Goal: Check status: Check status

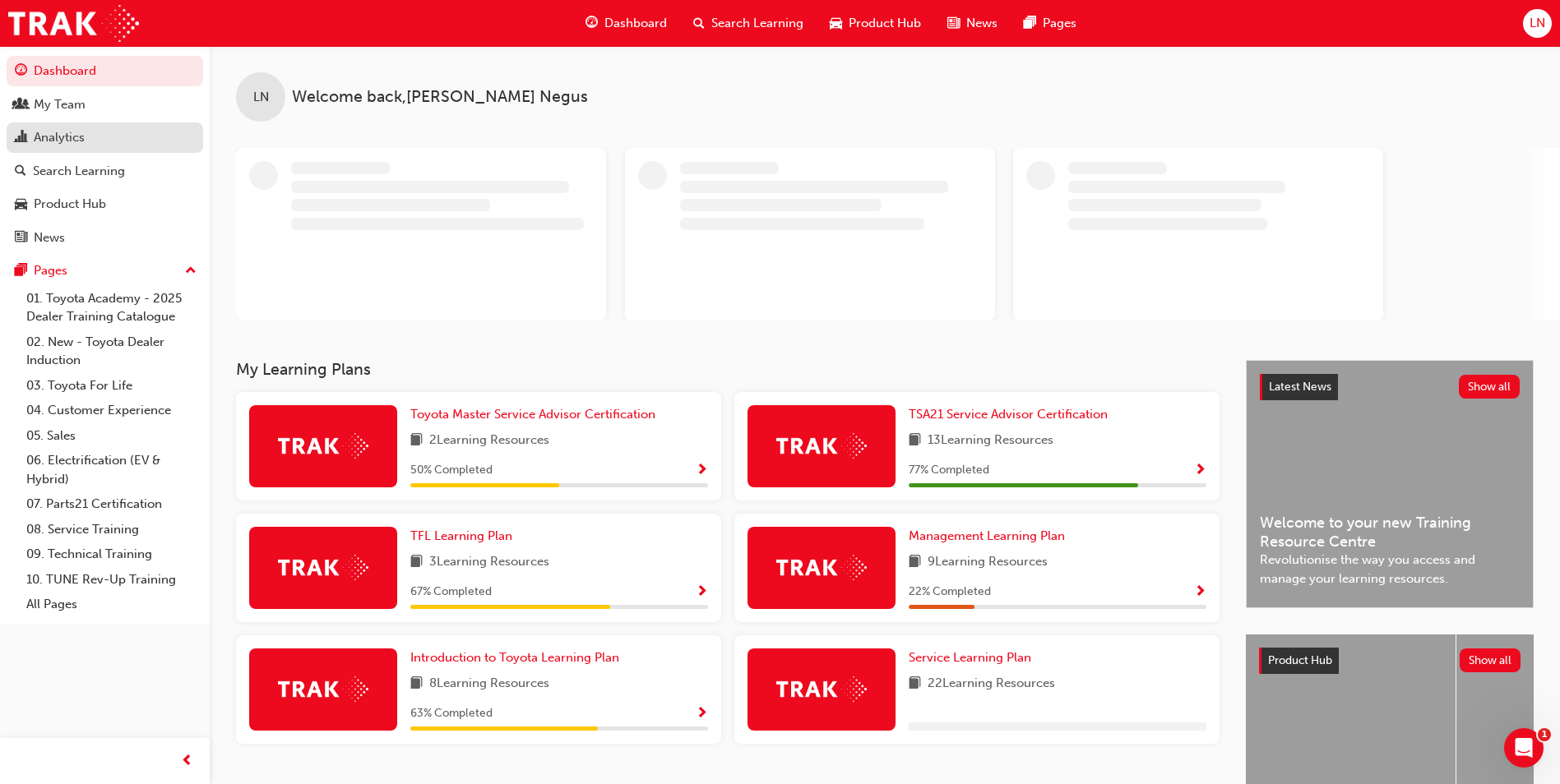
click at [49, 137] on div "Analytics" at bounding box center [59, 138] width 51 height 19
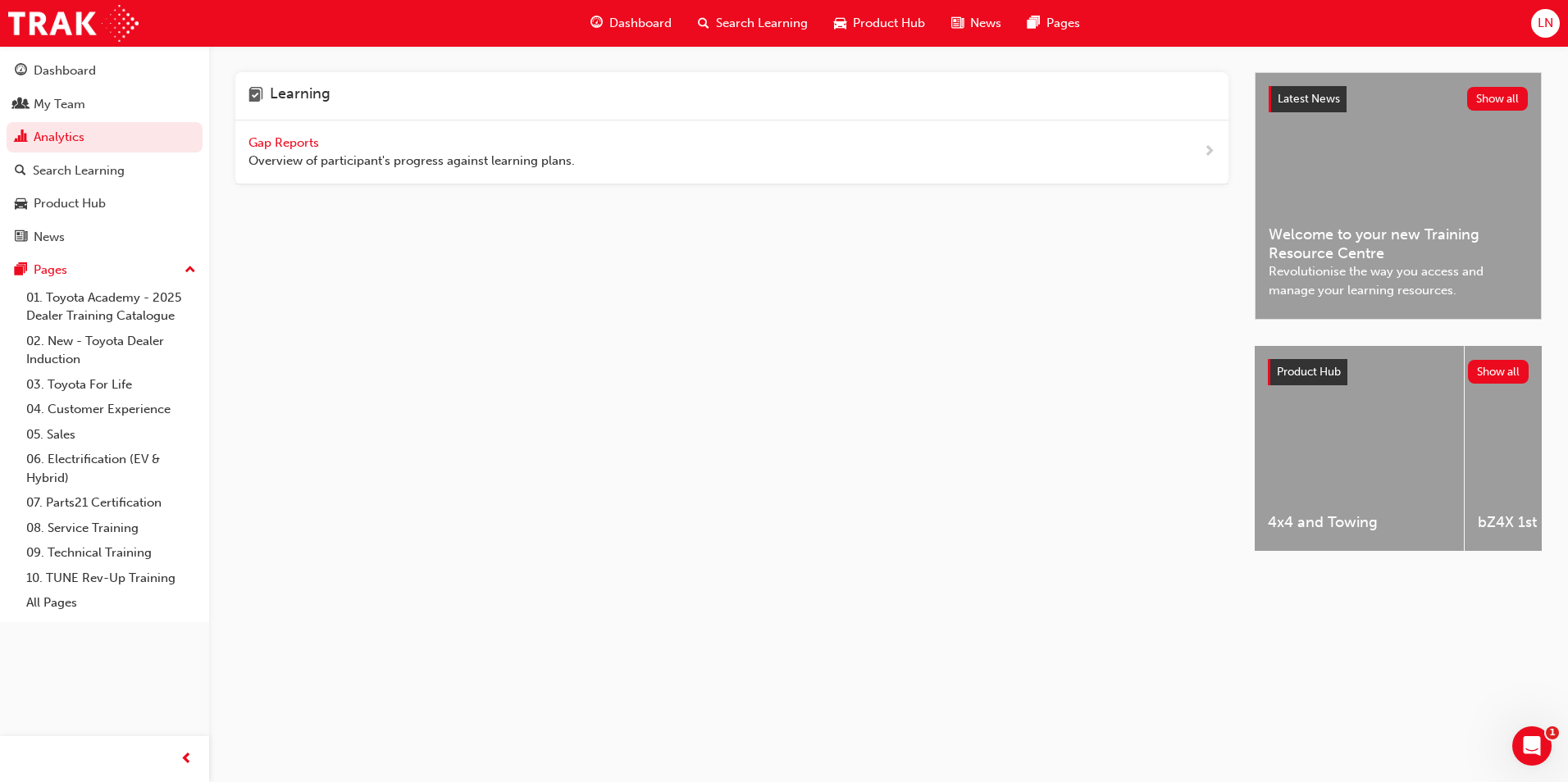
click at [296, 145] on span "Gap Reports" at bounding box center [286, 143] width 74 height 15
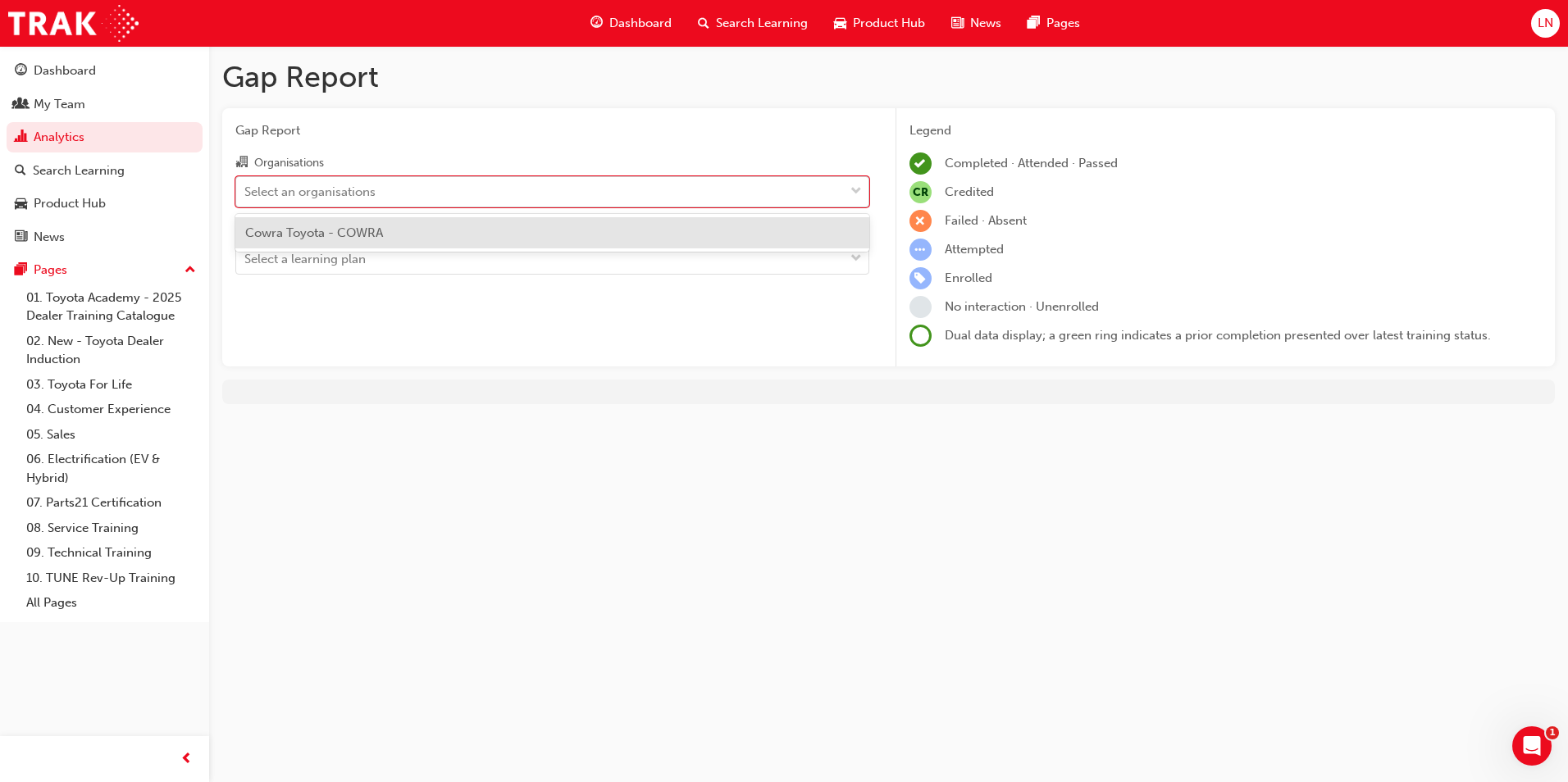
click at [291, 185] on div "Select an organisations" at bounding box center [309, 191] width 131 height 19
click at [246, 185] on input "Organisations option Cowra Toyota - COWRA focused, 1 of 1. 1 result available. …" at bounding box center [245, 190] width 2 height 14
click at [302, 227] on span "Cowra Toyota - COWRA" at bounding box center [314, 233] width 138 height 15
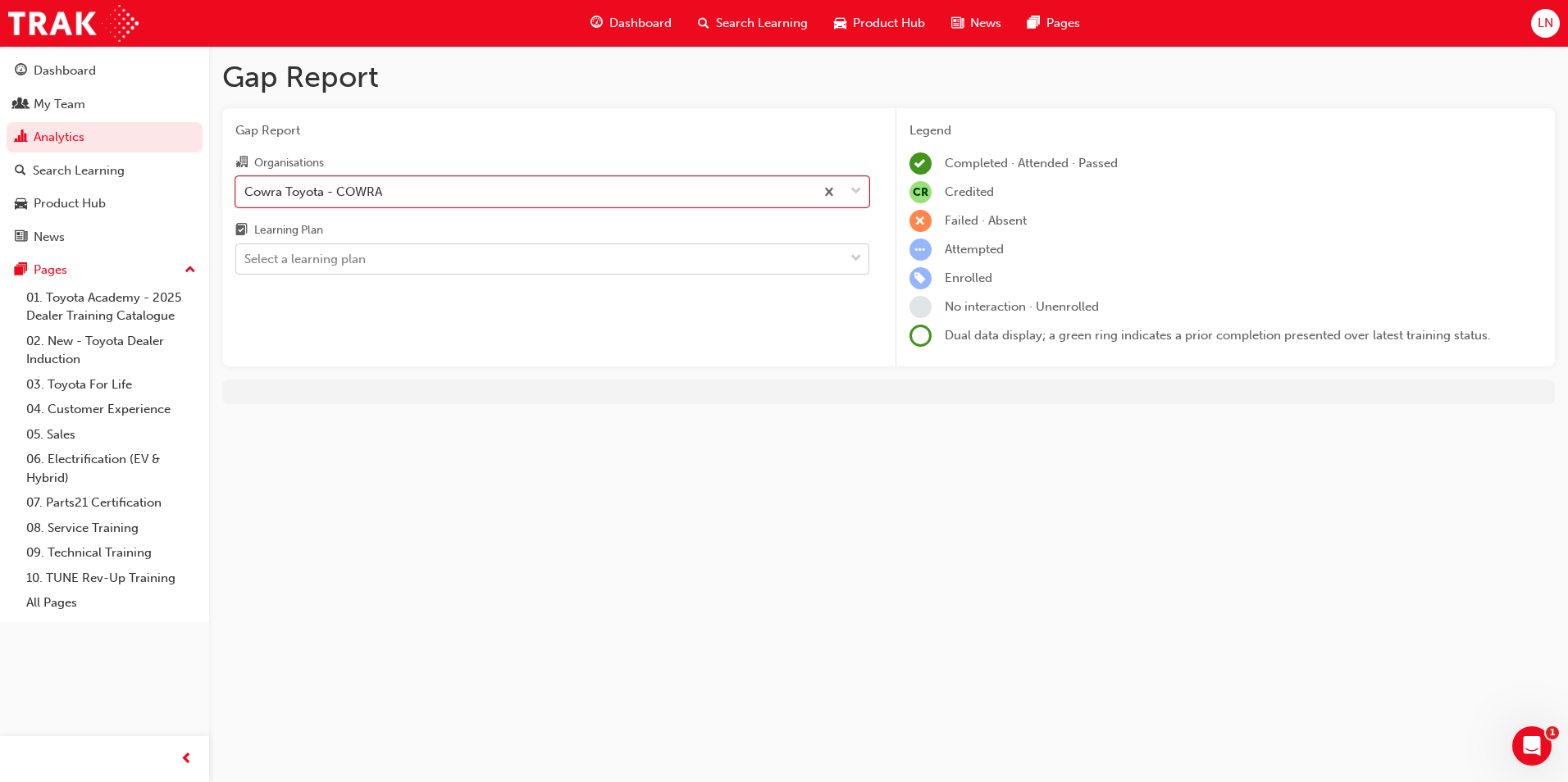
click at [296, 267] on div "Select a learning plan" at bounding box center [304, 260] width 122 height 19
click at [246, 265] on input "Learning Plan Select a learning plan" at bounding box center [245, 258] width 2 height 14
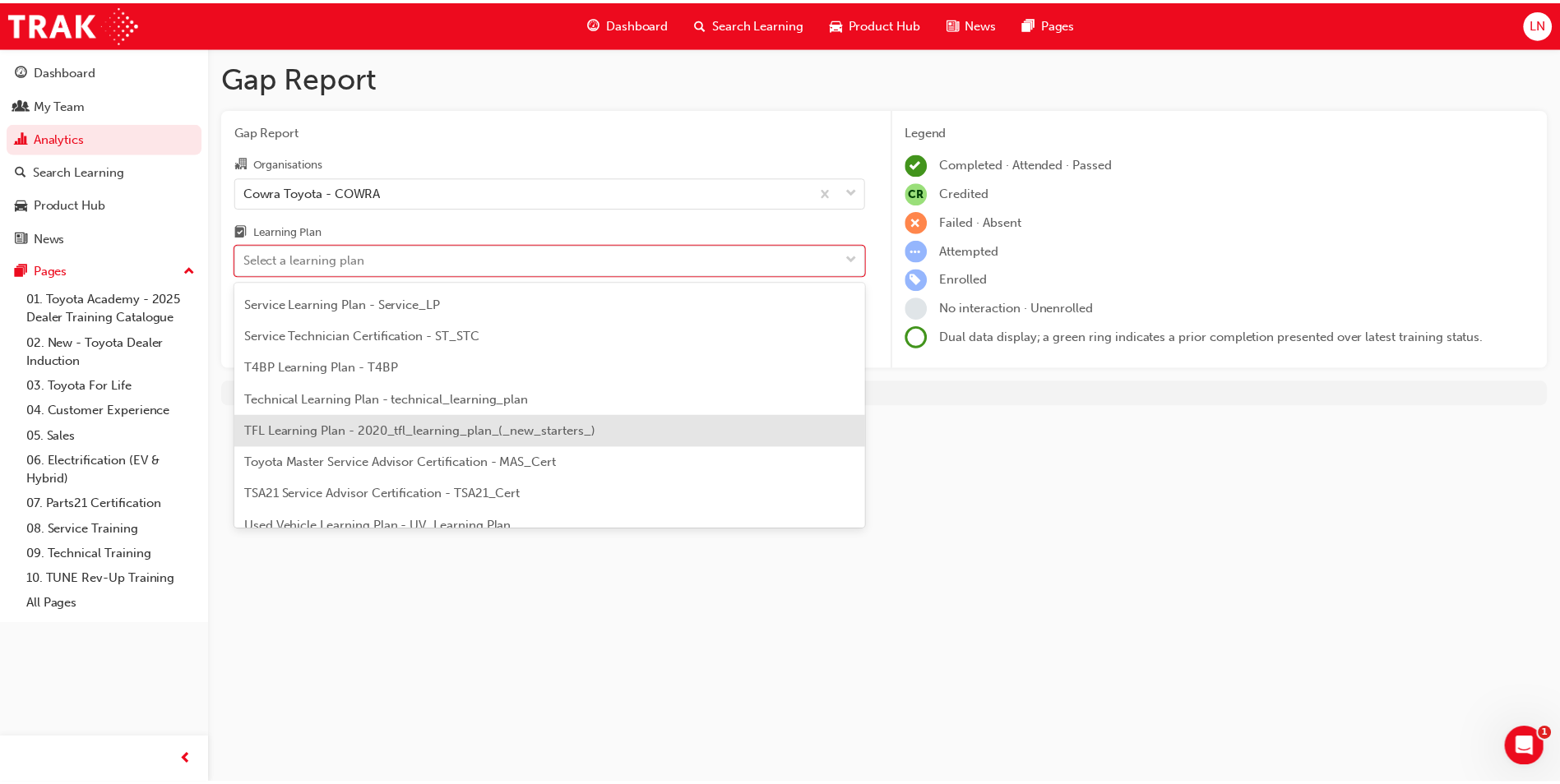
scroll to position [710, 0]
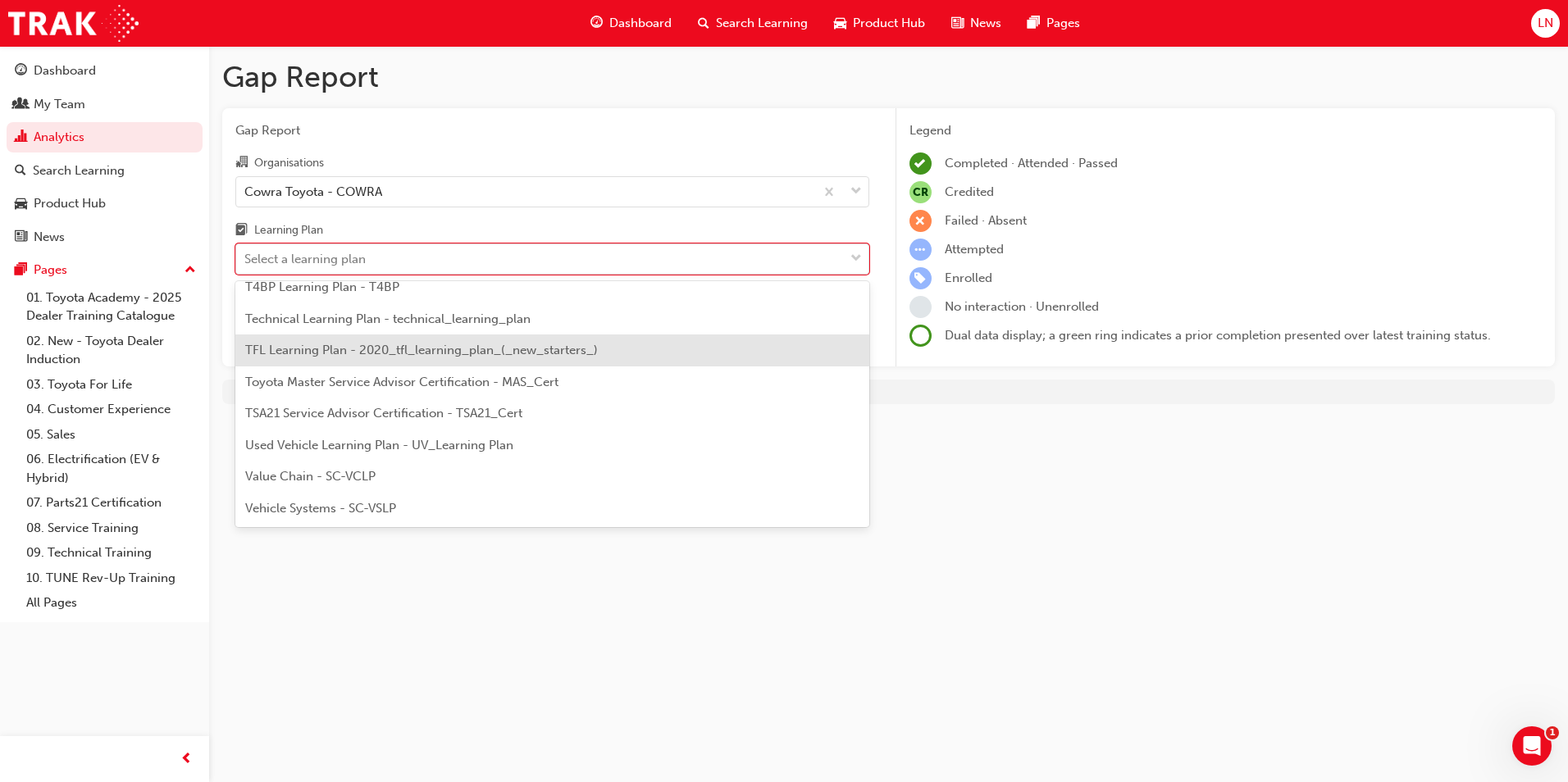
click at [435, 354] on span "TFL Learning Plan - 2020_tfl_learning_plan_(_new_starters_)" at bounding box center [421, 351] width 353 height 15
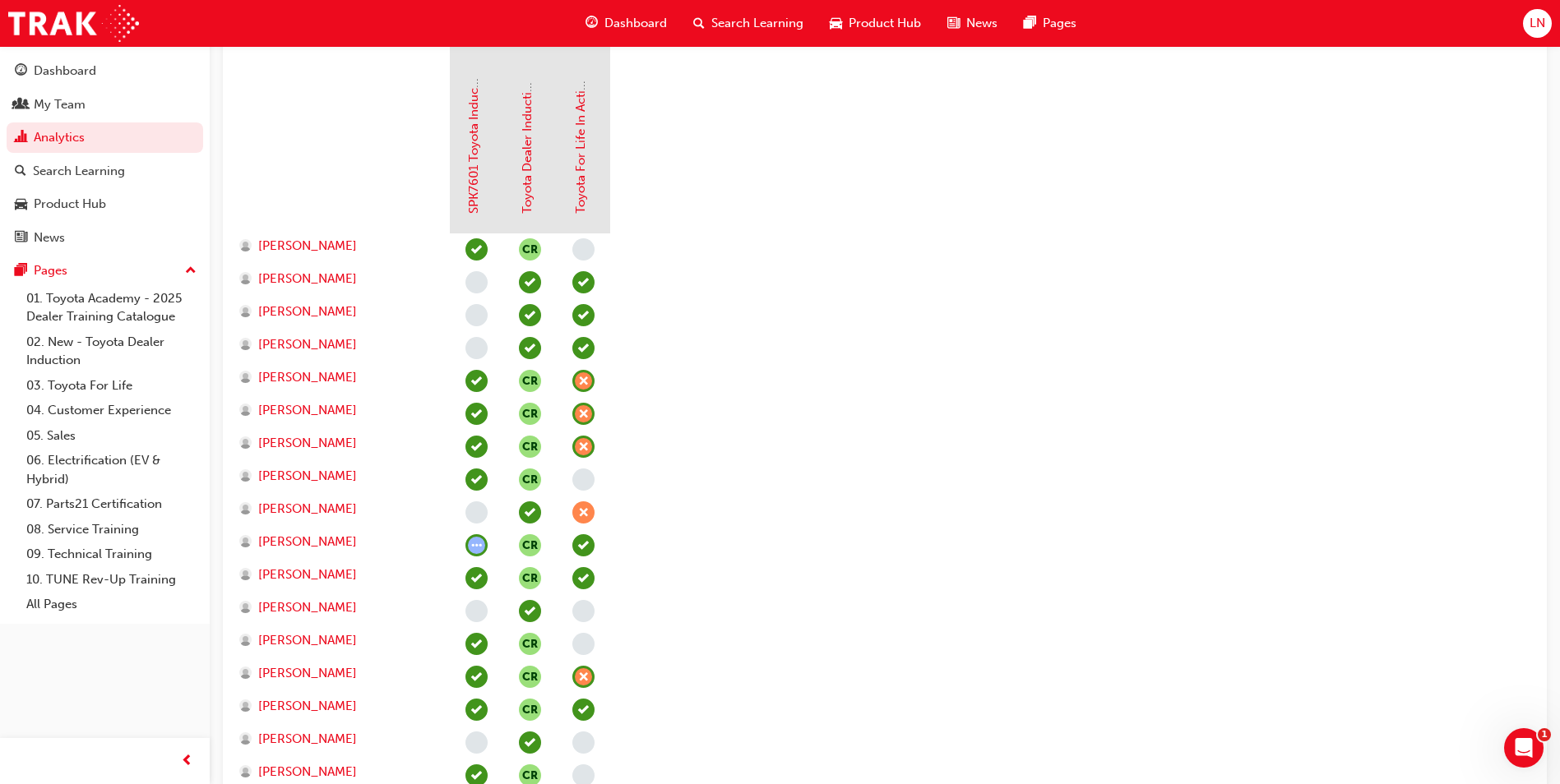
scroll to position [411, 0]
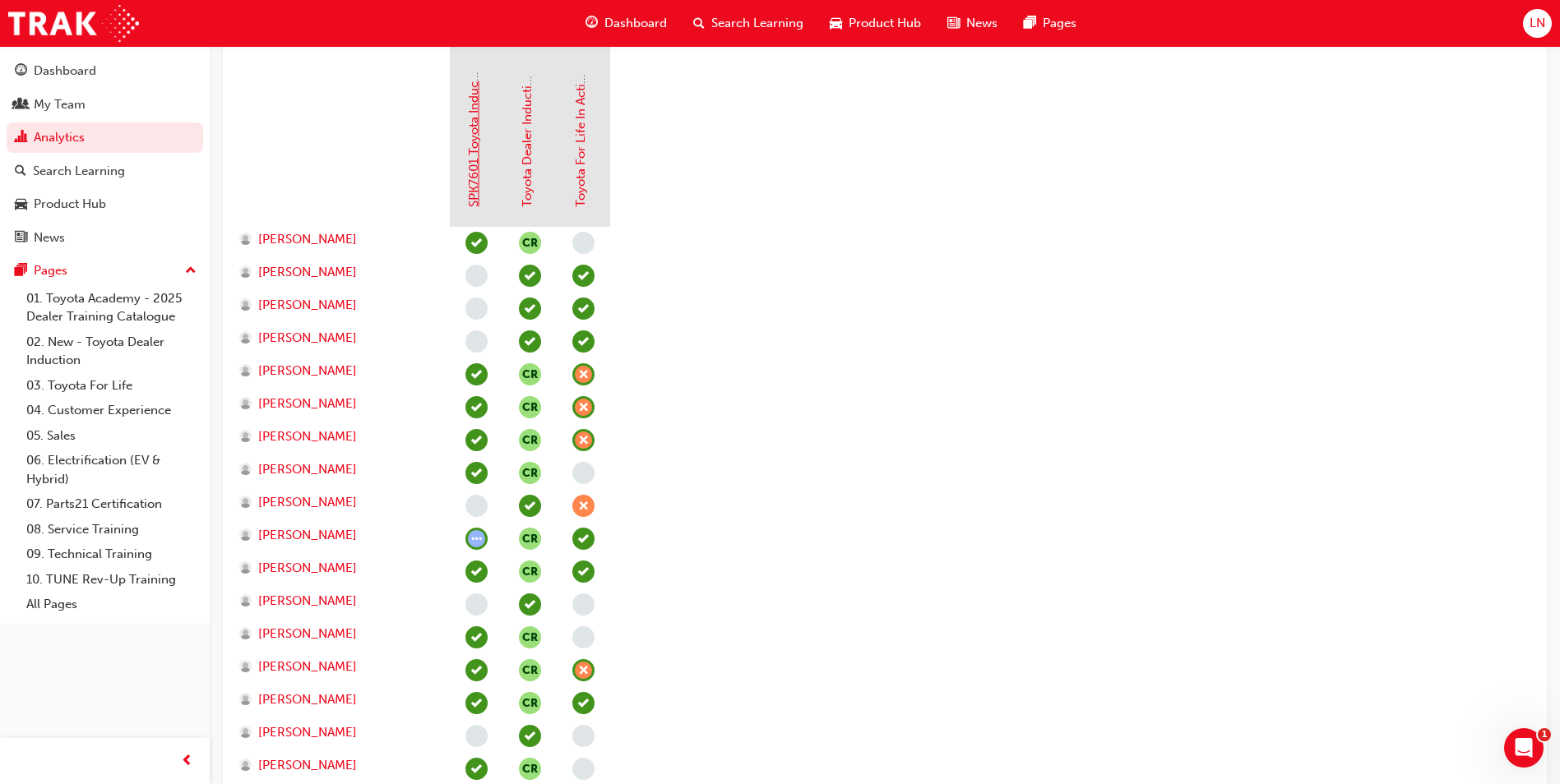
click at [474, 114] on link "SPK7601 Toyota Induction (eLearning)" at bounding box center [473, 99] width 15 height 217
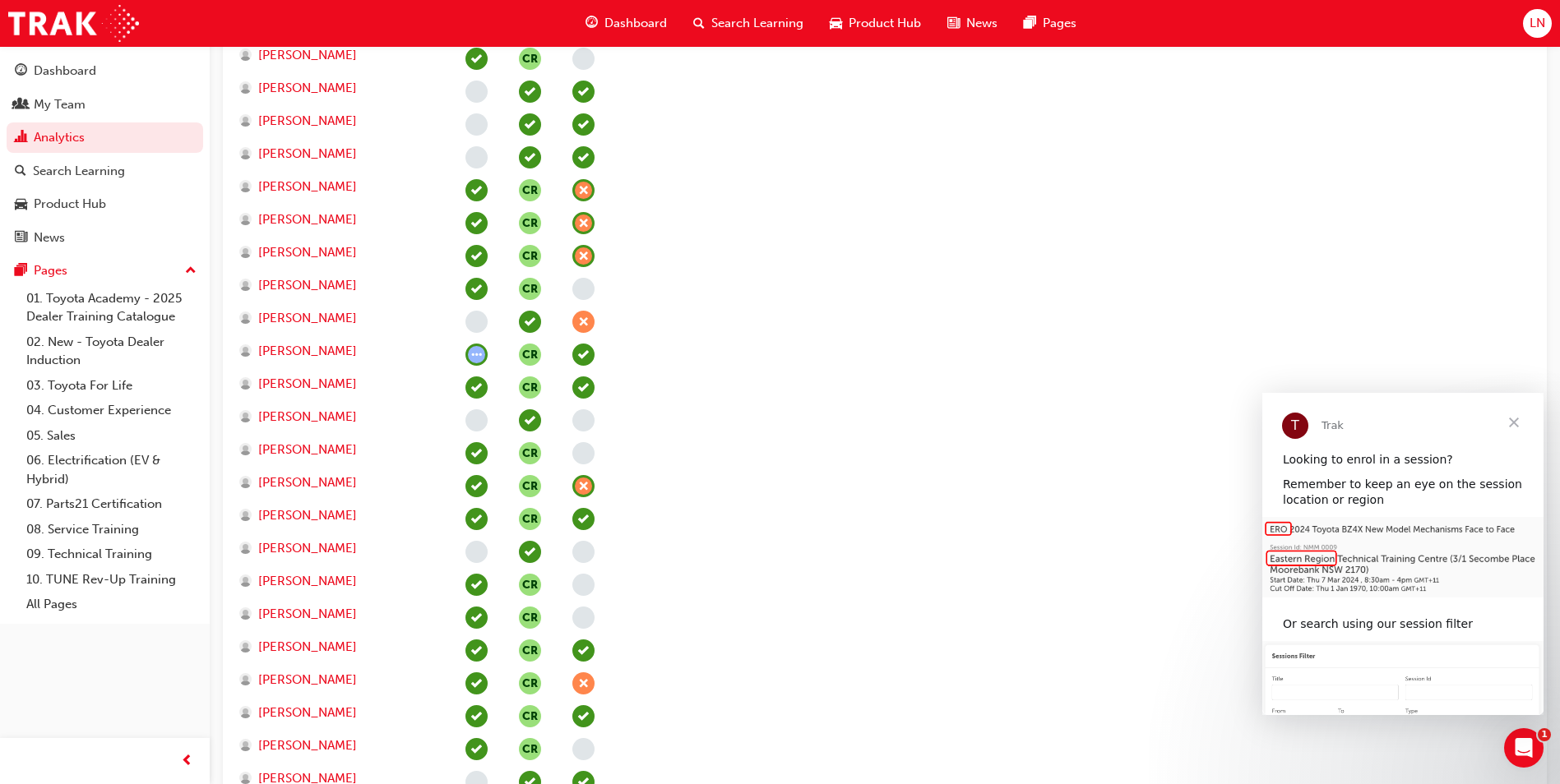
scroll to position [666, 0]
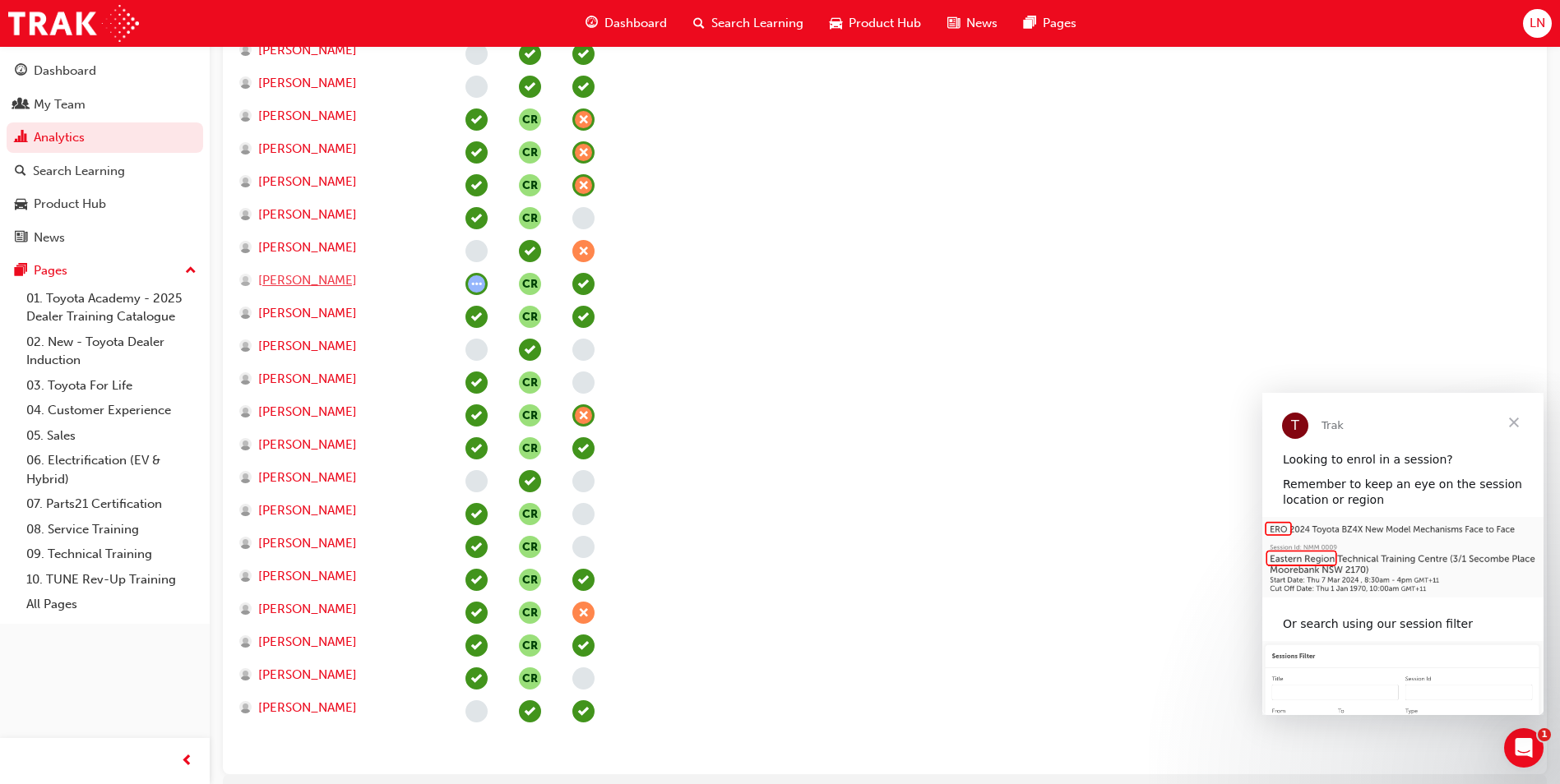
click at [305, 282] on span "[PERSON_NAME]" at bounding box center [308, 281] width 99 height 19
